Goal: Entertainment & Leisure: Consume media (video, audio)

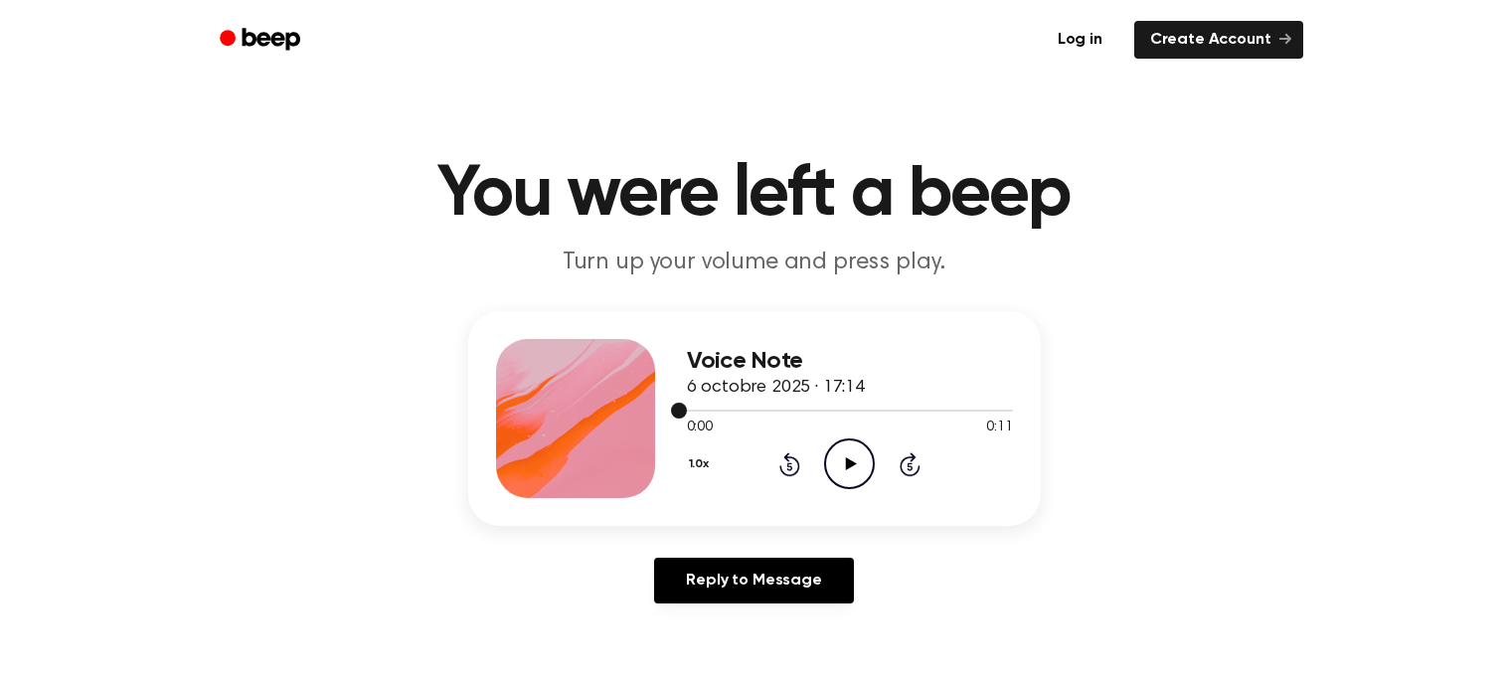
click at [857, 463] on icon "Play Audio" at bounding box center [849, 464] width 51 height 51
click at [851, 452] on icon "Play Audio" at bounding box center [849, 464] width 51 height 51
click at [843, 441] on circle at bounding box center [849, 464] width 49 height 49
click at [800, 467] on div "1.0x Rewind 5 seconds Pause Audio Skip 5 seconds" at bounding box center [850, 464] width 326 height 51
click at [786, 475] on icon "Rewind 5 seconds" at bounding box center [790, 464] width 22 height 26
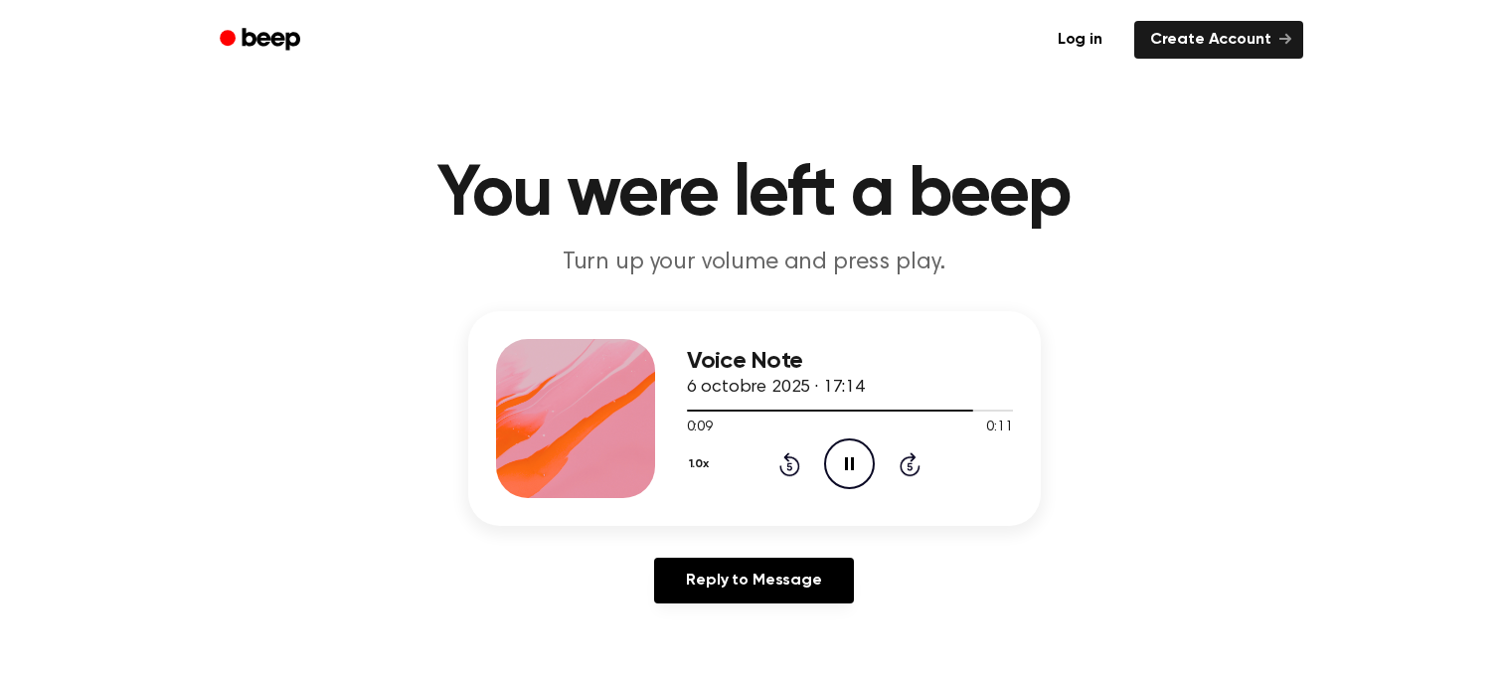
click at [805, 490] on div "Voice Note 6 octobre 2025 · 17:14 0:09 0:11 Your browser does not support the […" at bounding box center [850, 418] width 326 height 159
click at [790, 475] on icon at bounding box center [790, 464] width 21 height 24
click at [787, 458] on icon at bounding box center [790, 464] width 21 height 24
click at [790, 465] on icon at bounding box center [790, 466] width 5 height 8
click at [788, 465] on icon at bounding box center [790, 466] width 5 height 8
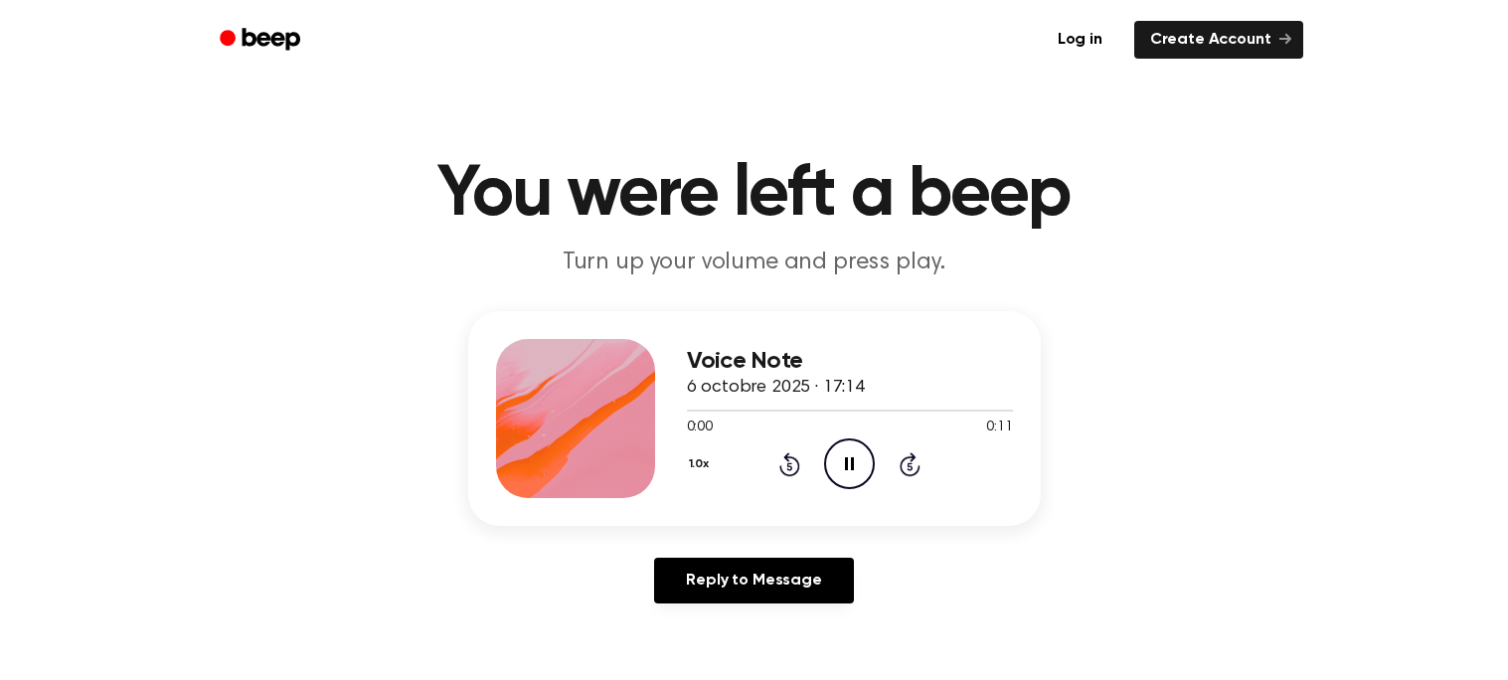
click at [790, 465] on icon at bounding box center [790, 466] width 5 height 8
click at [845, 445] on icon "Play Audio" at bounding box center [849, 464] width 51 height 51
click at [852, 454] on icon "Play Audio" at bounding box center [849, 464] width 51 height 51
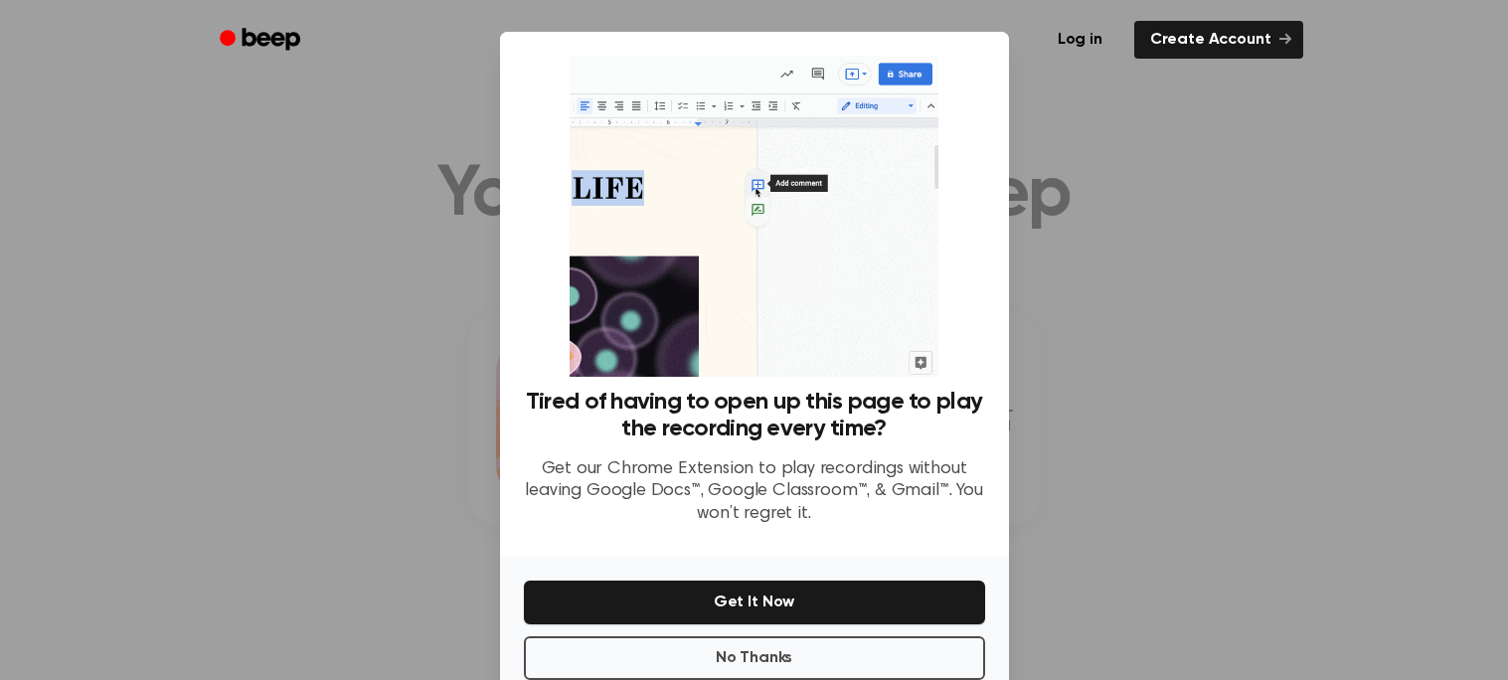
click at [1204, 293] on div at bounding box center [754, 340] width 1508 height 680
click at [1214, 331] on div at bounding box center [754, 340] width 1508 height 680
click at [836, 650] on button "No Thanks" at bounding box center [754, 658] width 461 height 44
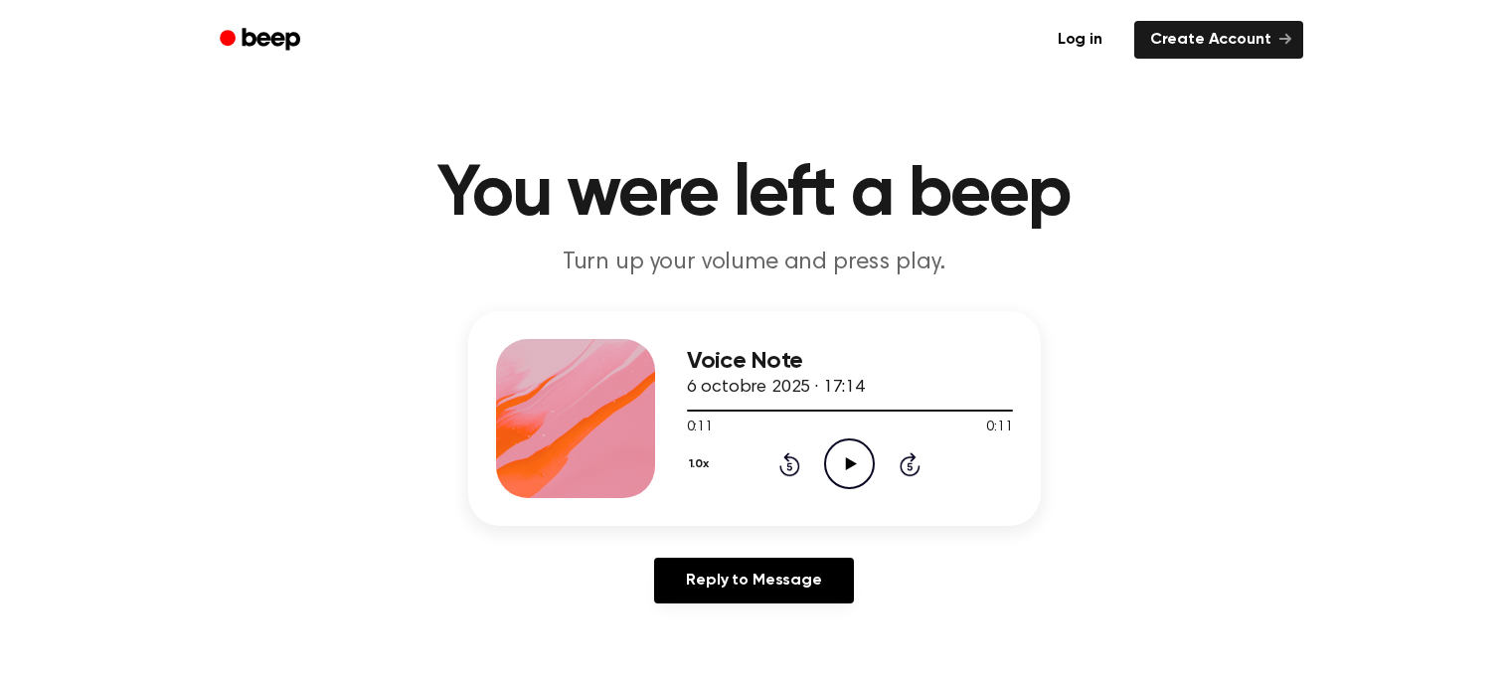
click at [852, 480] on icon "Play Audio" at bounding box center [849, 464] width 51 height 51
